Goal: Transaction & Acquisition: Purchase product/service

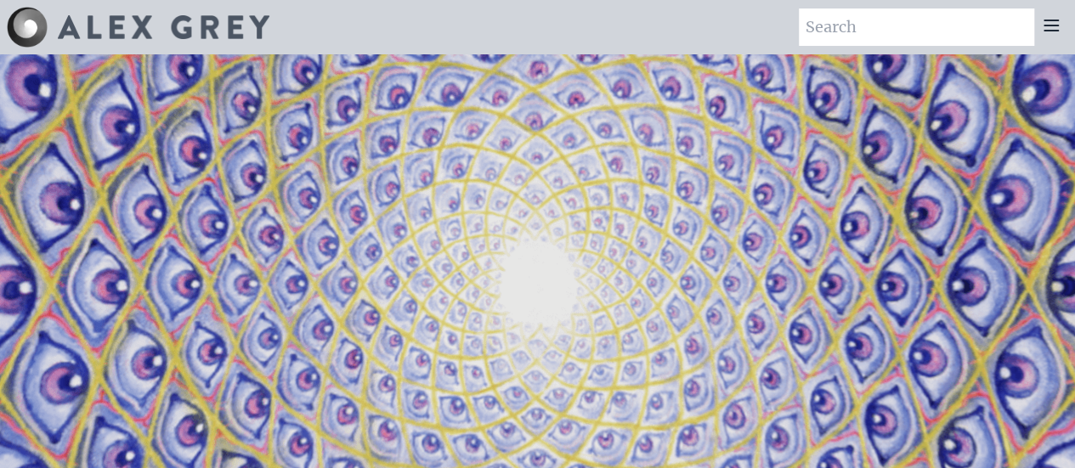
click at [894, 20] on input "search" at bounding box center [916, 26] width 235 height 37
type input "a"
type input "sticker"
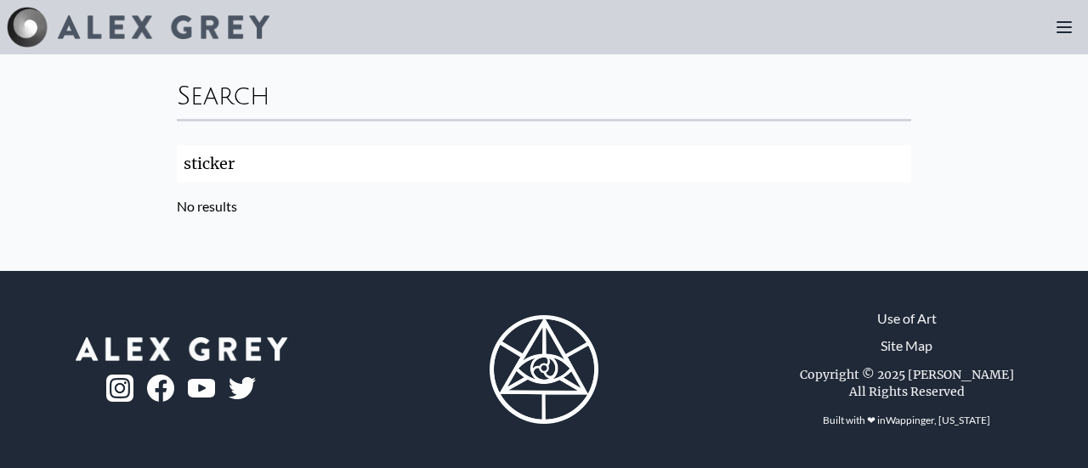
click button "Search" at bounding box center [0, 0] width 0 height 0
click at [206, 176] on input "sticker" at bounding box center [544, 163] width 734 height 37
